Goal: Use online tool/utility: Utilize a website feature to perform a specific function

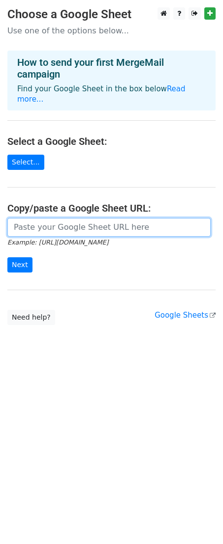
click at [55, 222] on input "url" at bounding box center [108, 227] width 203 height 19
paste input "[URL][DOMAIN_NAME]"
type input "https://docs.google.com/spreadsheets/d/1xVa3P5Xyjc0ZpZENbXbL6rDjbDUHLnH5phli3jl…"
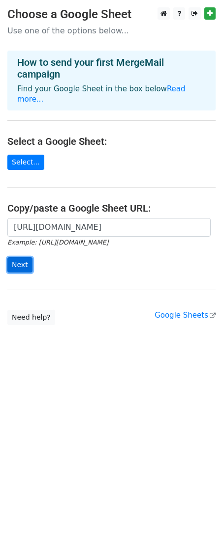
scroll to position [0, 0]
click at [24, 257] on input "Next" at bounding box center [19, 264] width 25 height 15
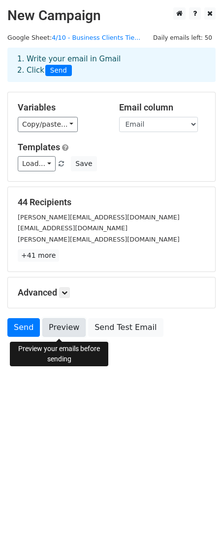
click at [62, 330] on link "Preview" at bounding box center [63, 327] width 43 height 19
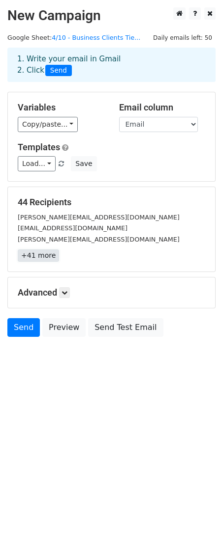
click at [40, 257] on link "+41 more" at bounding box center [38, 256] width 41 height 12
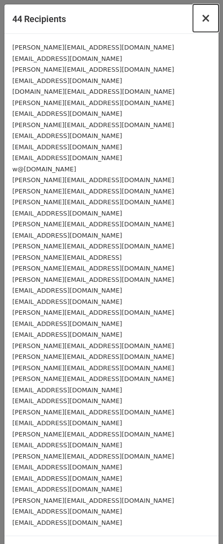
click at [200, 19] on span "×" at bounding box center [205, 18] width 10 height 14
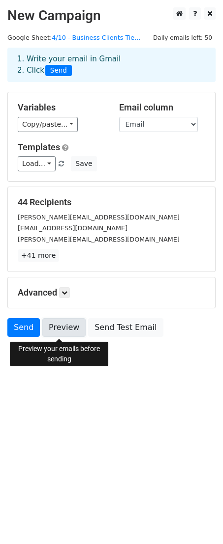
click at [59, 327] on link "Preview" at bounding box center [63, 327] width 43 height 19
click at [66, 325] on link "Preview" at bounding box center [63, 327] width 43 height 19
